Goal: Browse casually: Explore the website without a specific task or goal

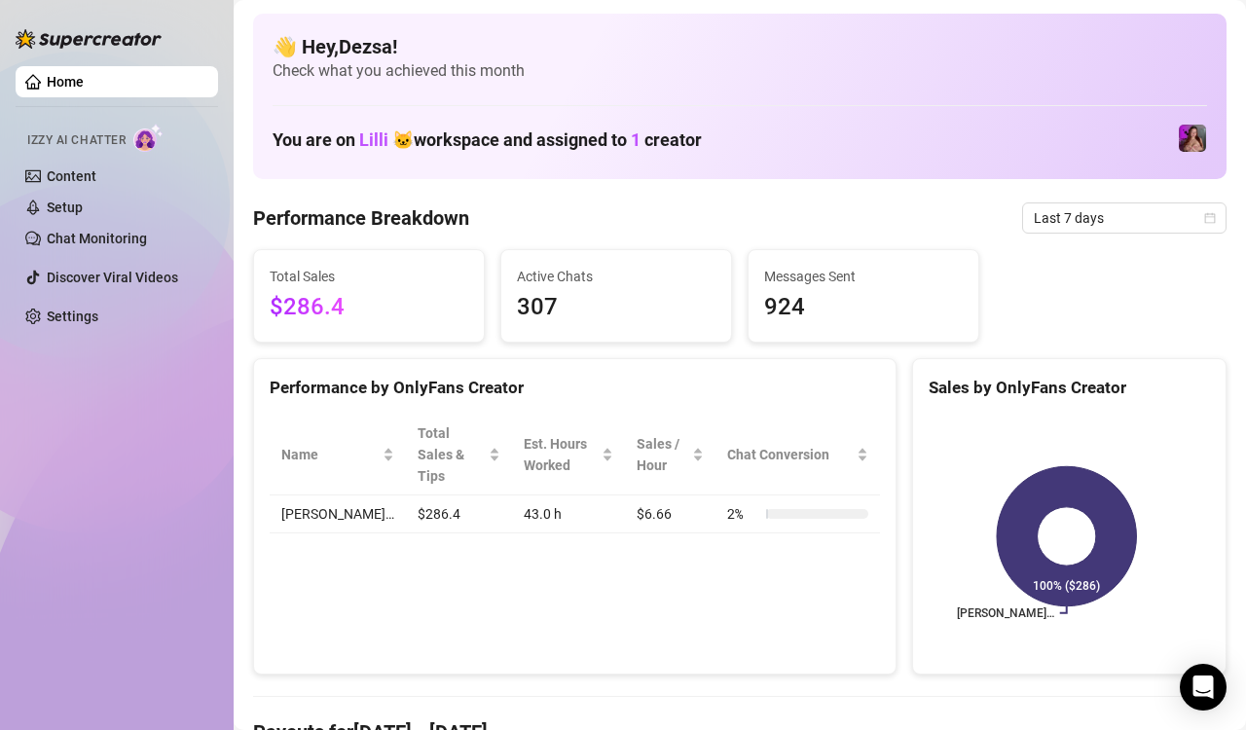
drag, startPoint x: 108, startPoint y: 474, endPoint x: 231, endPoint y: 472, distance: 122.7
click at [108, 471] on div "Home Izzy AI Chatter Content Setup Chat Monitoring Discover Viral Videos Settin…" at bounding box center [117, 356] width 202 height 712
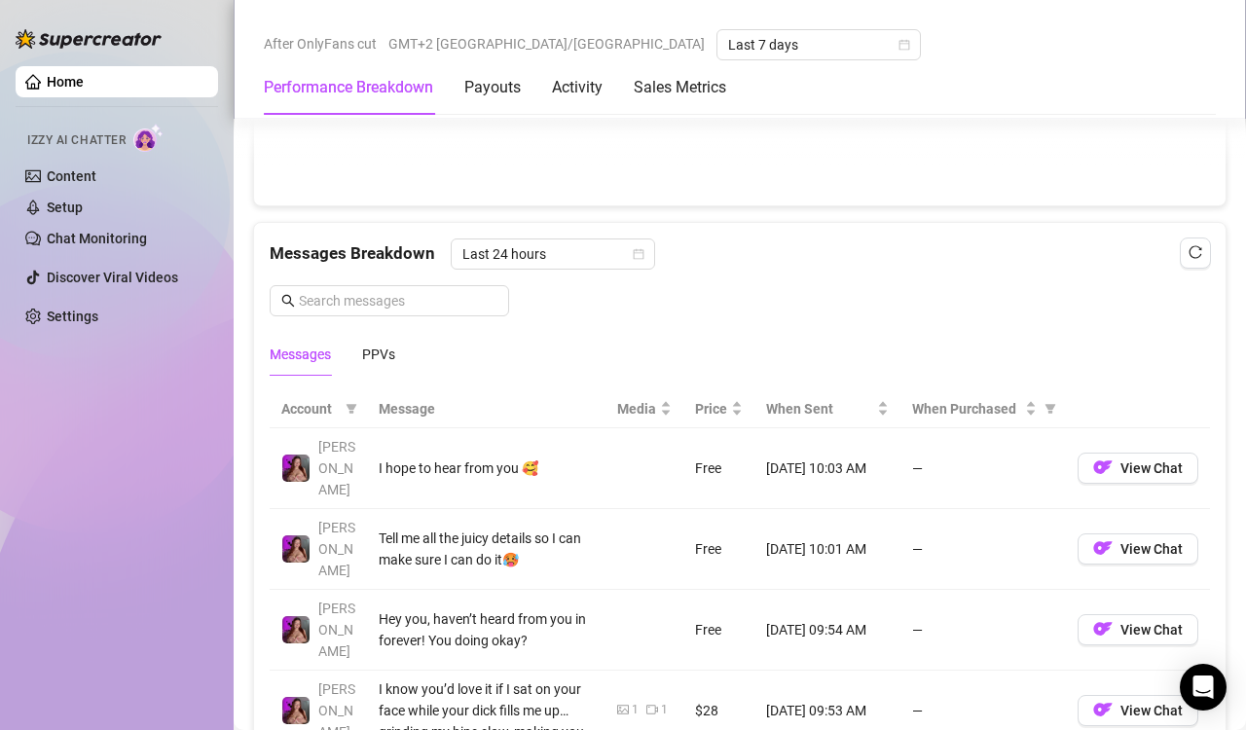
scroll to position [1256, 0]
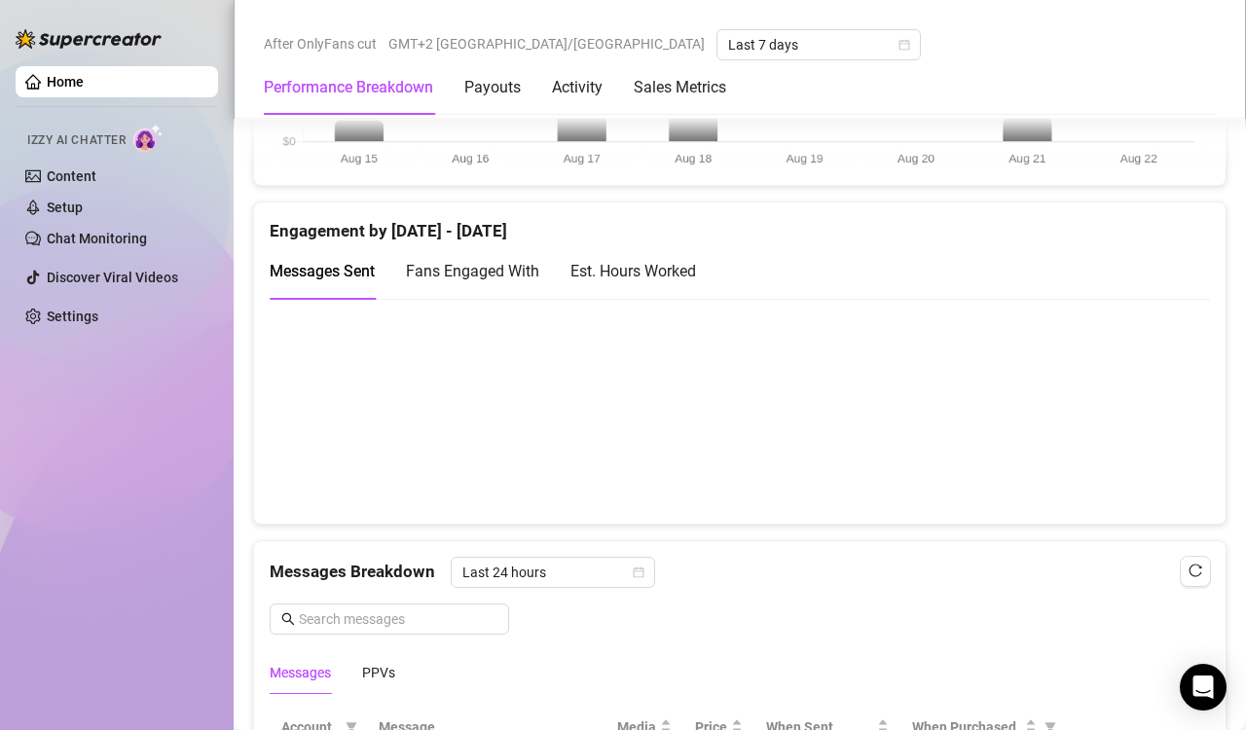
click at [1154, 410] on canvas at bounding box center [732, 410] width 925 height 195
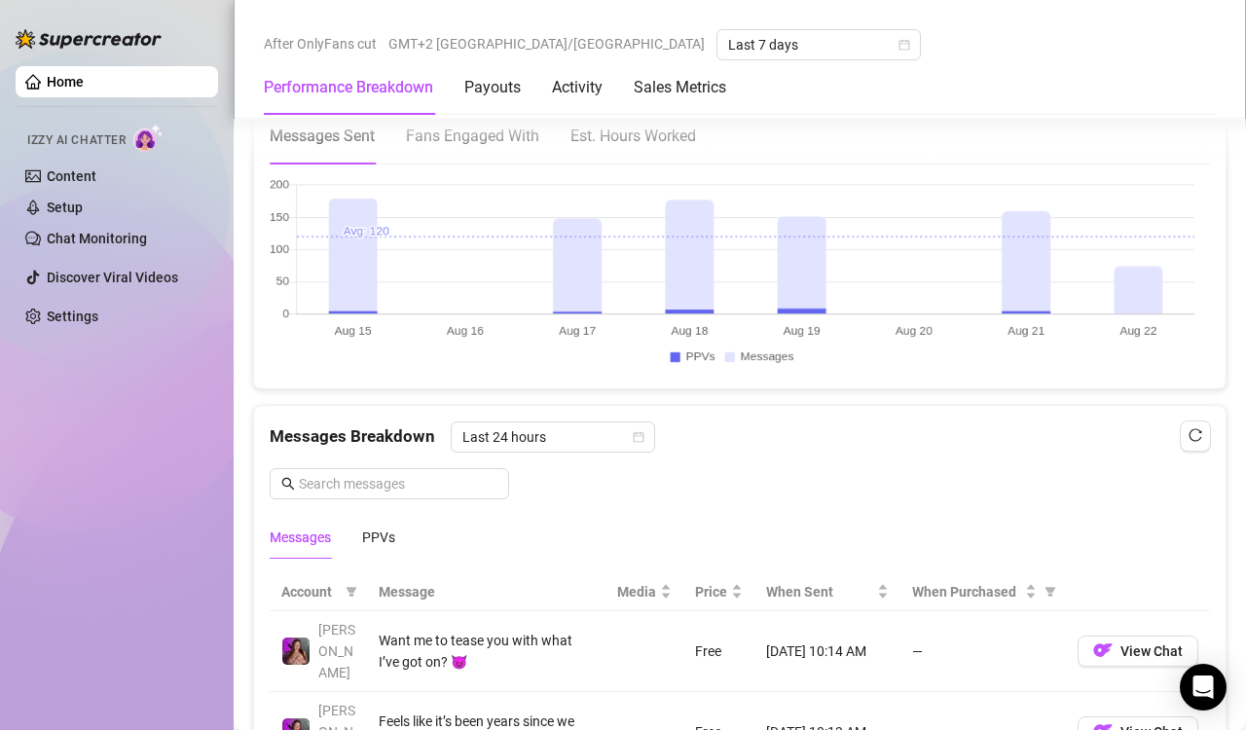
scroll to position [1458, 0]
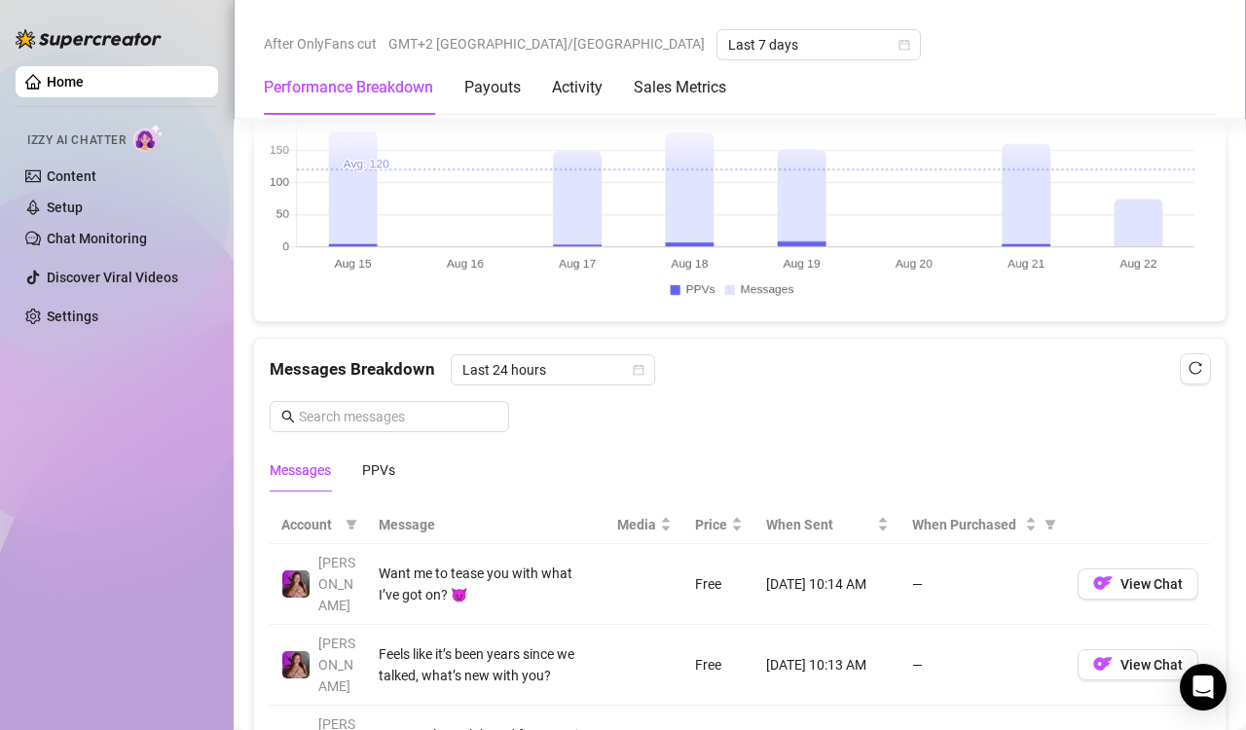
click at [1139, 212] on canvas at bounding box center [732, 208] width 925 height 195
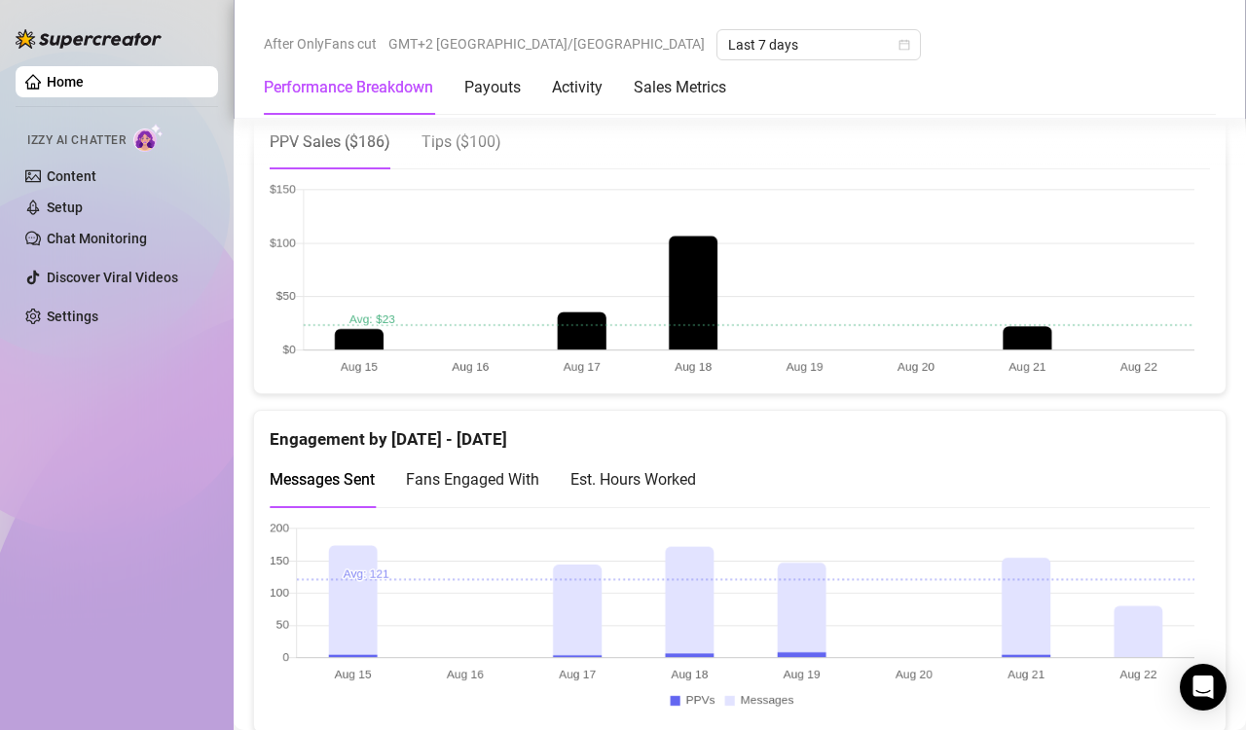
scroll to position [1403, 0]
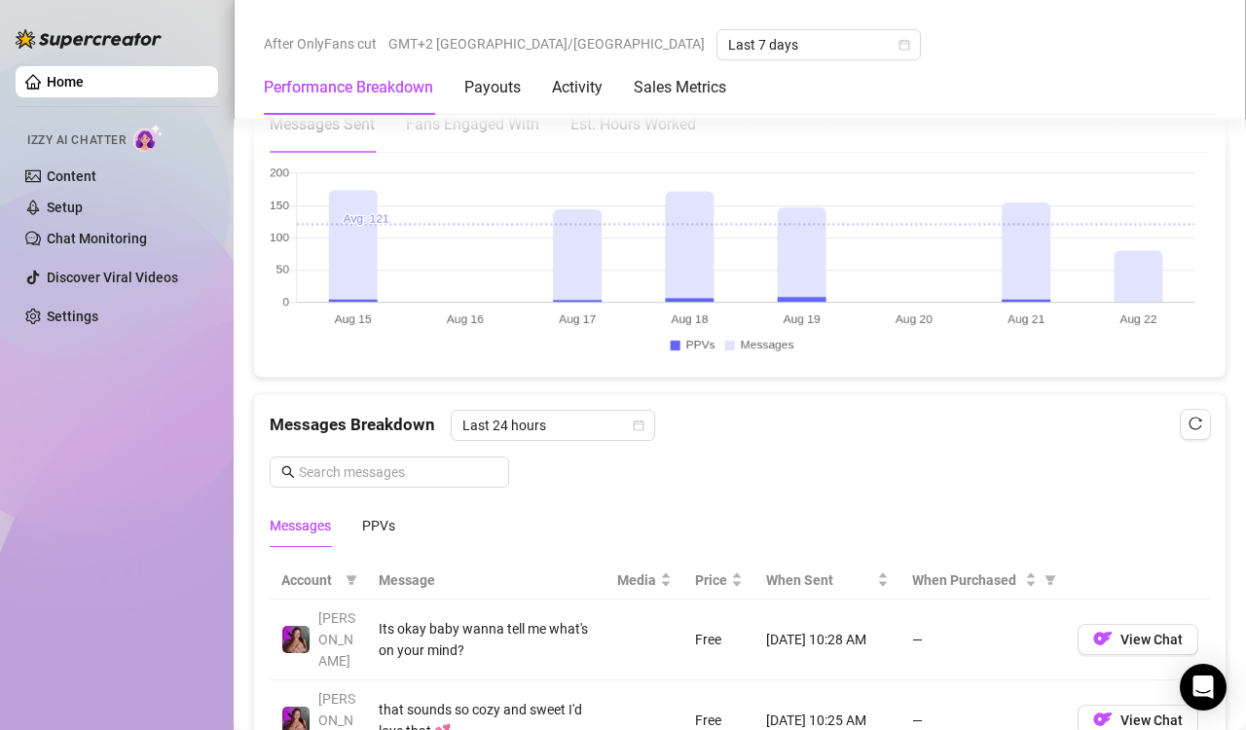
click at [1134, 262] on canvas at bounding box center [732, 263] width 925 height 195
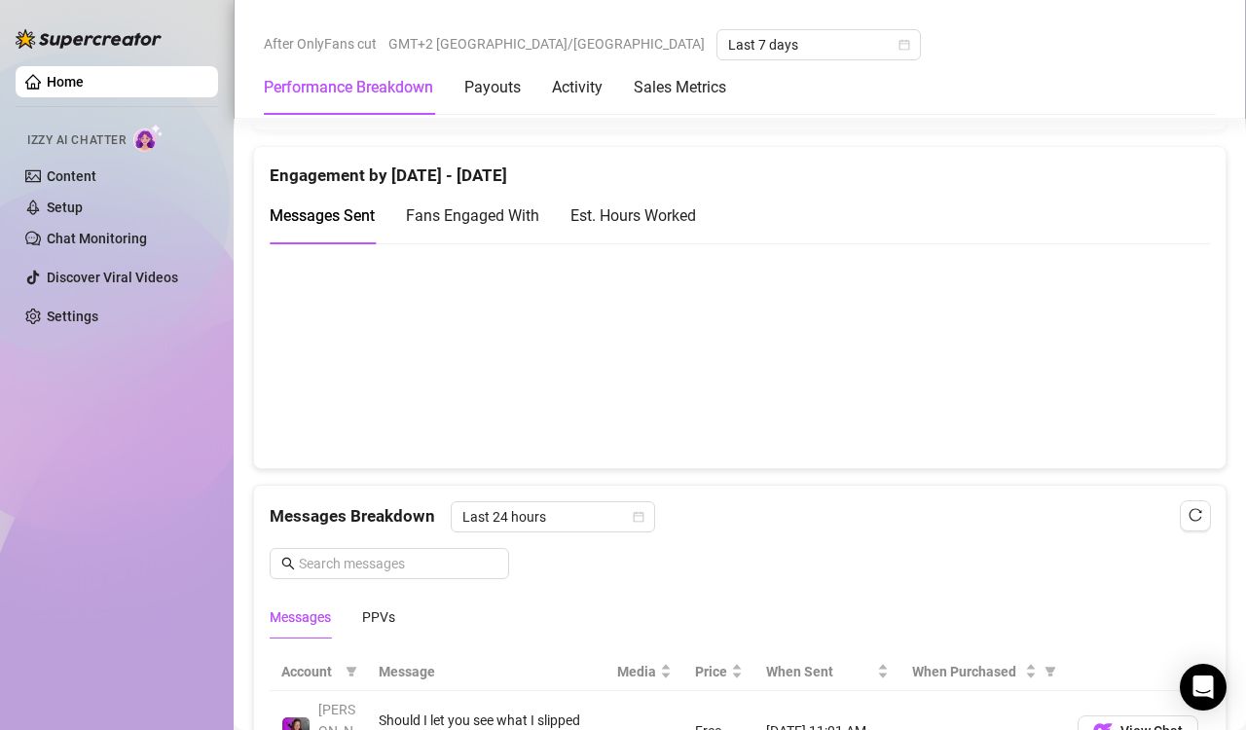
scroll to position [1329, 0]
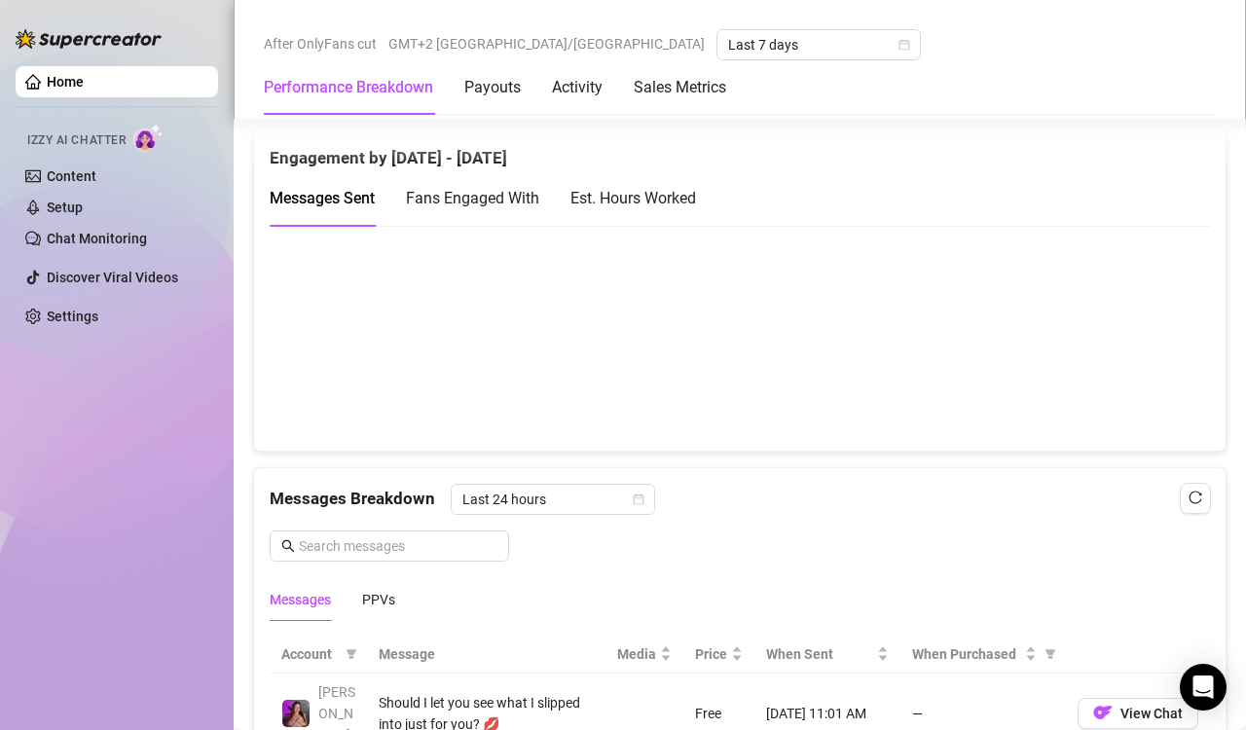
click at [1151, 370] on canvas at bounding box center [732, 337] width 925 height 195
